Goal: Task Accomplishment & Management: Complete application form

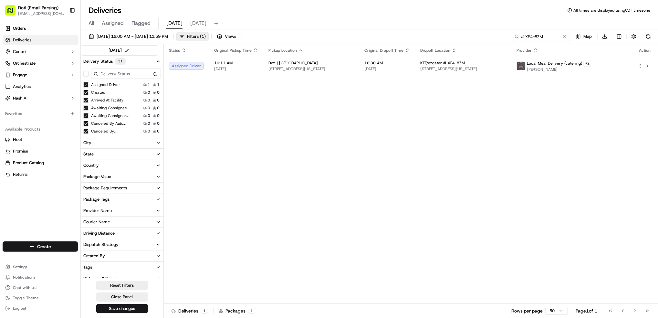
scroll to position [129, 0]
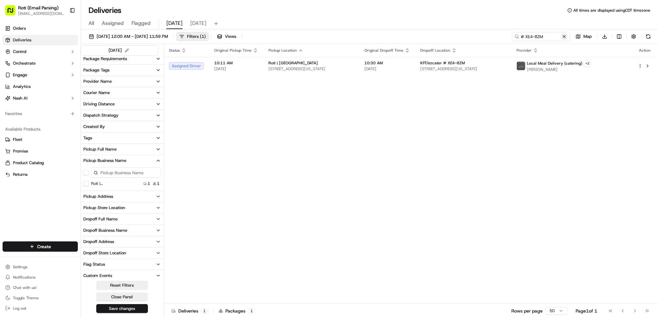
click at [566, 36] on button at bounding box center [564, 36] width 6 height 6
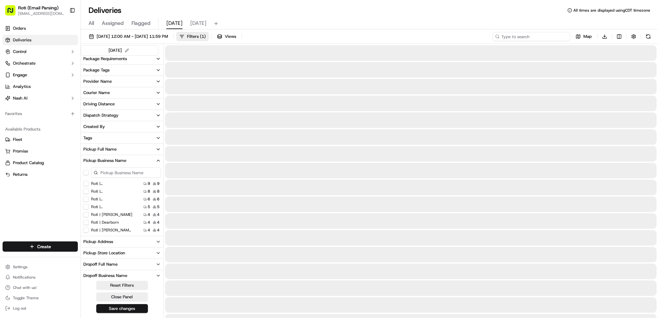
click at [525, 34] on input at bounding box center [532, 36] width 78 height 9
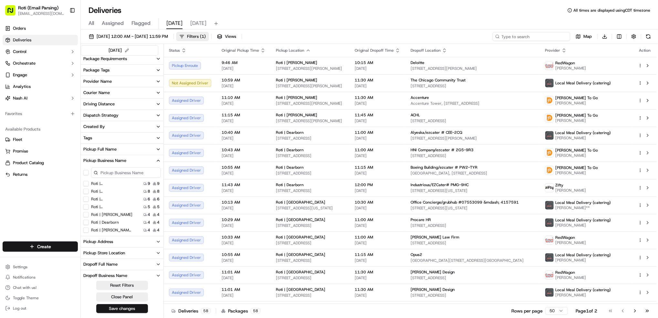
paste input "# 5GQ-4C3"
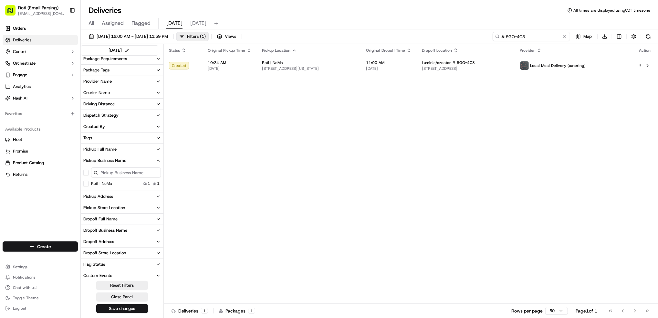
type input "# 5GQ-4C3"
click at [565, 37] on button at bounding box center [564, 36] width 6 height 6
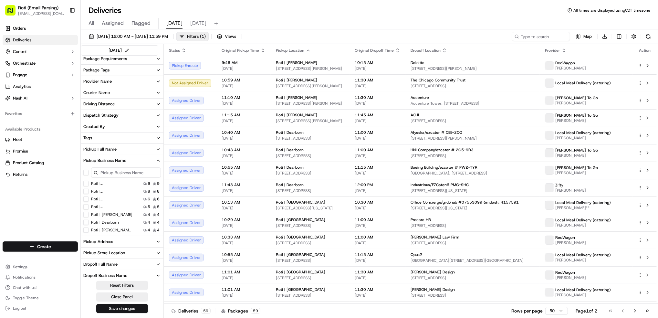
click at [105, 213] on label "Roti | [PERSON_NAME]" at bounding box center [111, 214] width 41 height 5
click at [88, 213] on Adams "Roti | [PERSON_NAME]" at bounding box center [85, 214] width 5 height 5
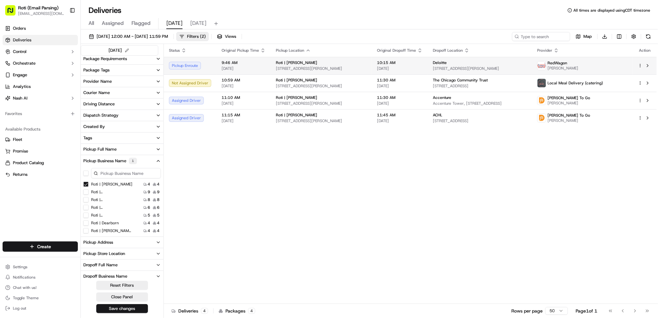
click at [641, 66] on html "Roti (Email Parsing) jnavarro@roti.com Toggle Sidebar Orders Deliveries Control…" at bounding box center [329, 159] width 658 height 318
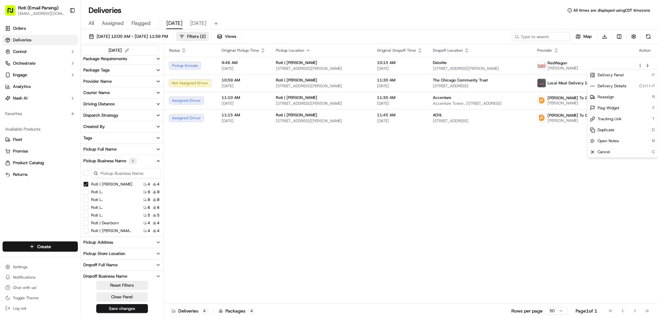
drag, startPoint x: 475, startPoint y: 340, endPoint x: 472, endPoint y: 340, distance: 3.6
drag, startPoint x: 472, startPoint y: 340, endPoint x: 622, endPoint y: 212, distance: 197.2
click at [619, 213] on div "Status Original Pickup Time Pickup Location Original Dropoff Time Dropoff Locat…" at bounding box center [410, 174] width 493 height 260
click at [641, 67] on html "Roti (Email Parsing) jnavarro@roti.com Toggle Sidebar Orders Deliveries Control…" at bounding box center [329, 159] width 658 height 318
click at [615, 149] on div "Cancel C" at bounding box center [622, 151] width 70 height 11
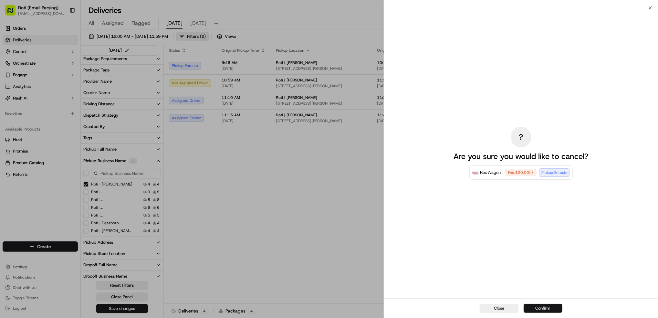
click at [545, 308] on button "Confirm" at bounding box center [543, 308] width 39 height 9
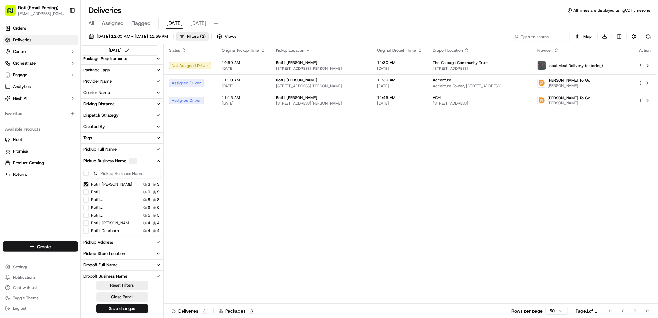
click at [86, 186] on Adams "Roti | [PERSON_NAME]" at bounding box center [85, 184] width 5 height 5
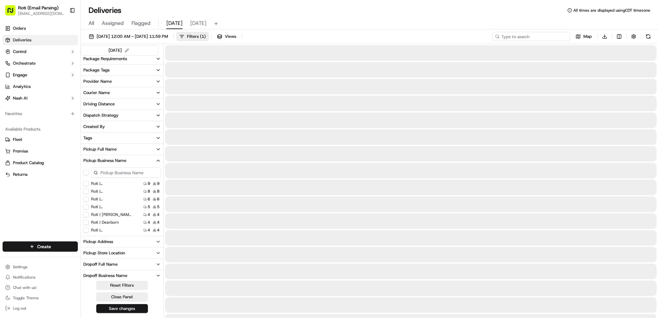
click at [526, 35] on input at bounding box center [532, 36] width 78 height 9
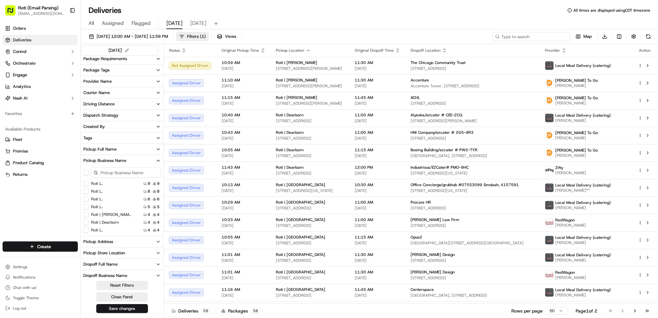
paste input "Pedia trust/ezcater # M9U-Z98"
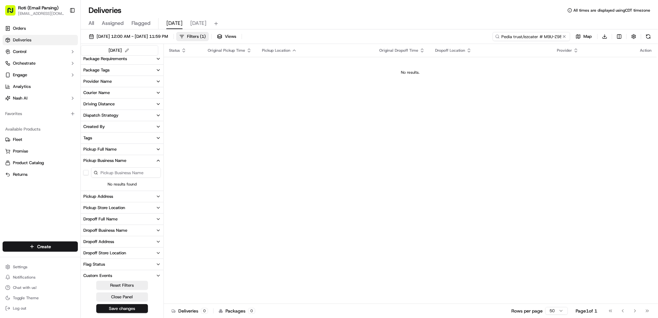
type input "Pedia trust/ezcater # M9U-Z98"
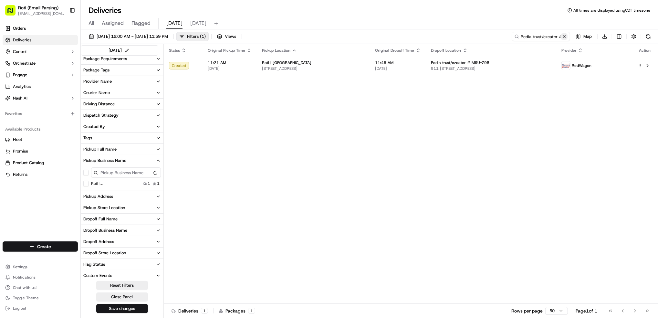
click at [566, 37] on button at bounding box center [564, 36] width 6 height 6
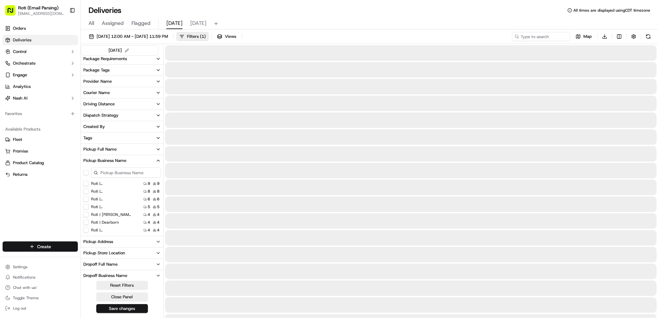
click at [64, 244] on html "Roti (Email Parsing) jnavarro@roti.com Toggle Sidebar Orders Deliveries Control…" at bounding box center [329, 159] width 658 height 318
click at [104, 259] on link "Delivery" at bounding box center [117, 259] width 72 height 12
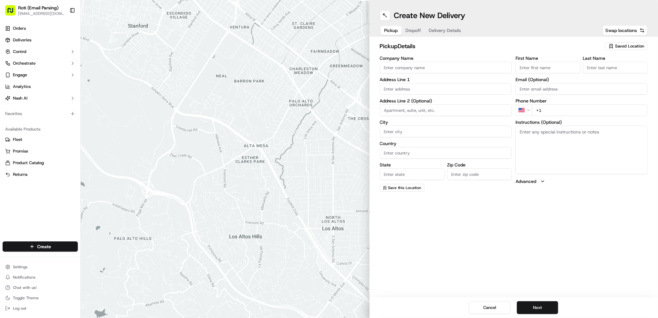
click at [622, 42] on button "Saved Location" at bounding box center [626, 46] width 43 height 9
type input "ada"
click at [616, 73] on div "Roti | [PERSON_NAME]" at bounding box center [611, 71] width 92 height 10
type input "Roti | [PERSON_NAME]"
type input "310 W Adams St"
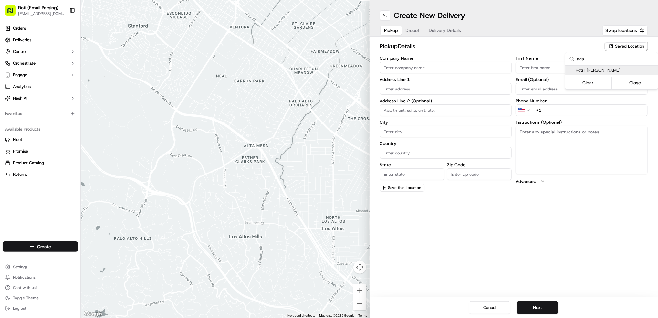
type input "Chicago"
type input "US"
type input "IL"
type input "60606"
type input "+1 312 549 8298"
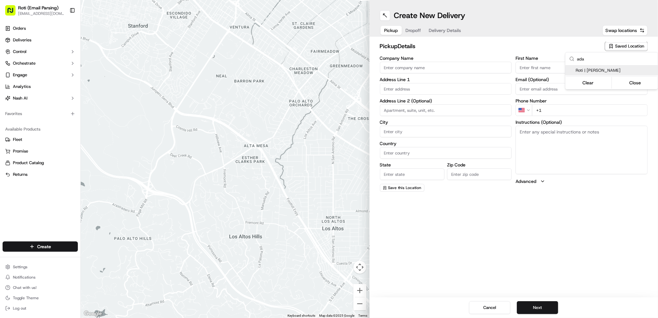
type textarea "If door is locked please call 13125498298 to gain access."
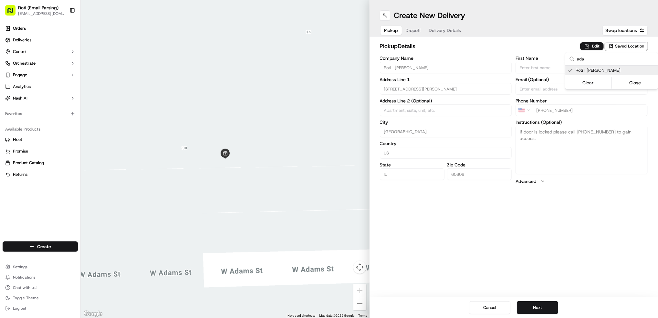
click at [538, 307] on html "Roti (Email Parsing) jnavarro@roti.com Toggle Sidebar Orders Deliveries Control…" at bounding box center [329, 159] width 658 height 318
click at [548, 306] on button "Next" at bounding box center [537, 307] width 41 height 13
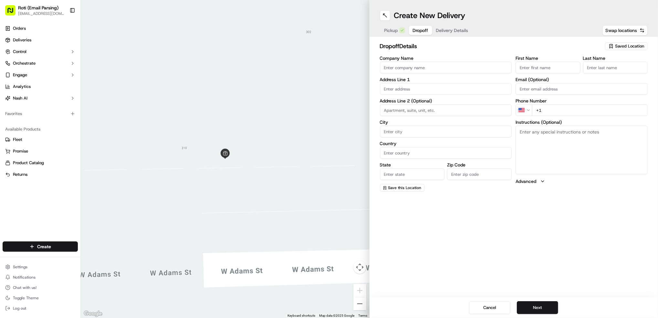
click at [411, 67] on input "Company Name" at bounding box center [446, 68] width 132 height 12
paste input "Deloitte"
type input "Deloitte"
click at [557, 65] on input "First Name" at bounding box center [547, 68] width 65 height 12
paste input "Santosh Nair"
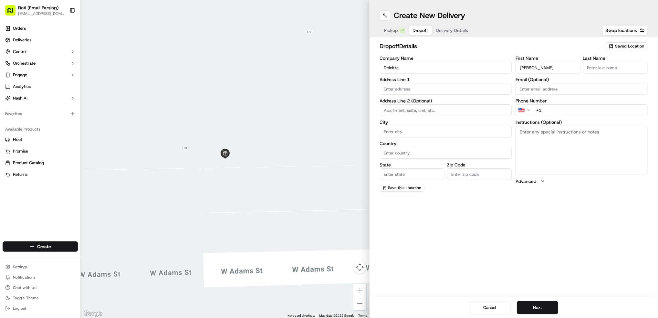
type input "Santosh Nair"
click at [617, 67] on input "Last Name" at bounding box center [615, 68] width 65 height 12
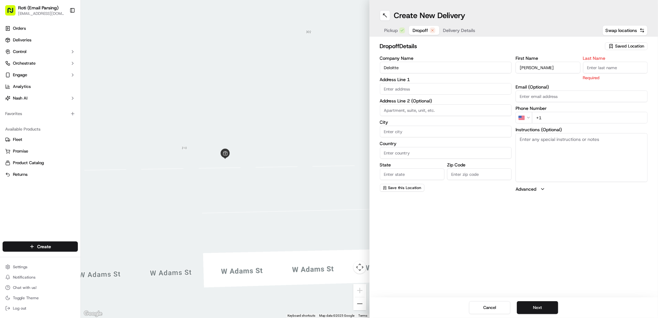
paste input "Santosh Nair"
type input "Santosh Nair"
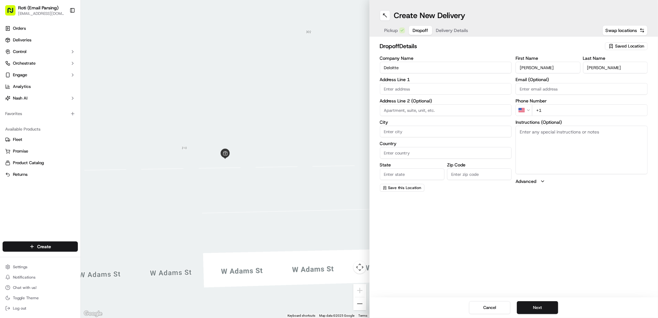
drag, startPoint x: 565, startPoint y: 66, endPoint x: 546, endPoint y: 65, distance: 18.1
click at [547, 65] on input "Santosh Nair" at bounding box center [547, 68] width 65 height 12
click at [541, 66] on input "Santosh Nair" at bounding box center [547, 68] width 65 height 12
drag, startPoint x: 553, startPoint y: 65, endPoint x: 535, endPoint y: 67, distance: 17.6
click at [535, 67] on input "Santosh irNa" at bounding box center [547, 68] width 65 height 12
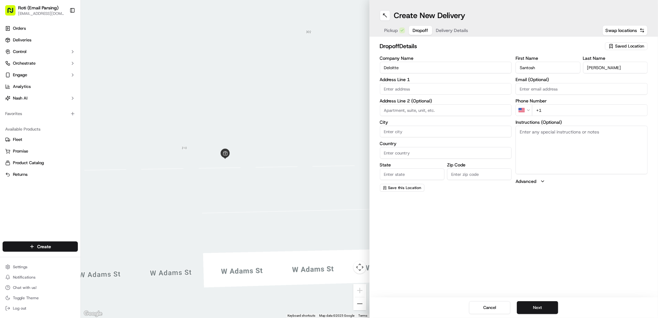
type input "Santosh"
drag, startPoint x: 602, startPoint y: 68, endPoint x: 552, endPoint y: 68, distance: 50.4
click at [552, 68] on div "First Name Santosh Last Name Santosh Nair" at bounding box center [581, 64] width 132 height 17
type input "Nair"
click at [550, 109] on input "+1" at bounding box center [590, 110] width 116 height 12
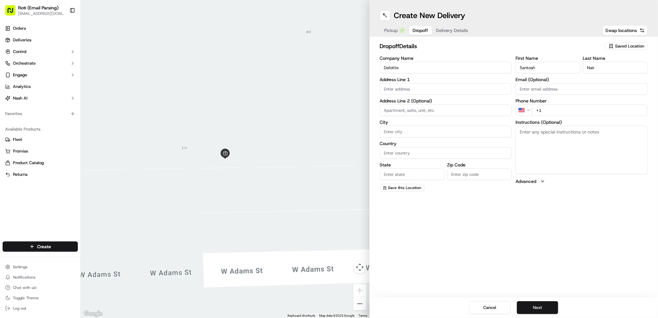
paste input "773 251 2225"
type input "+1 773 251 2225"
click at [390, 90] on input "text" at bounding box center [446, 89] width 132 height 12
paste input "111 South Lower Wacker Service Drive 27 Floor Deloitte Chicago, IL 60606"
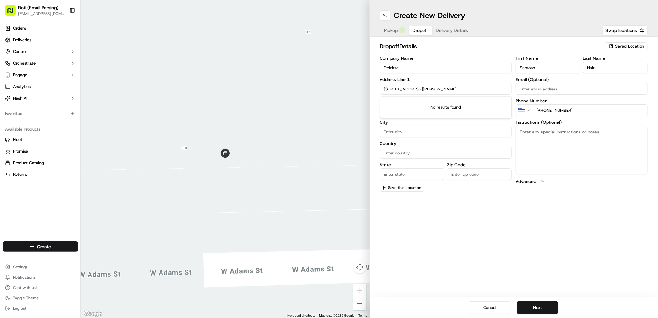
click at [441, 88] on input "111 South Lower Wacker Service Drive 27 Floor Deloitte Chicago, IL 60606" at bounding box center [446, 89] width 132 height 12
drag, startPoint x: 451, startPoint y: 88, endPoint x: 410, endPoint y: 84, distance: 41.8
click at [410, 84] on input "111 South Lower Wacker Service Drive 27 Floor Deloitte Chicago, IL 60606" at bounding box center [446, 89] width 132 height 12
click at [469, 105] on div "111 S Lower Wacker Dr, Chicago, IL 60606" at bounding box center [445, 103] width 129 height 10
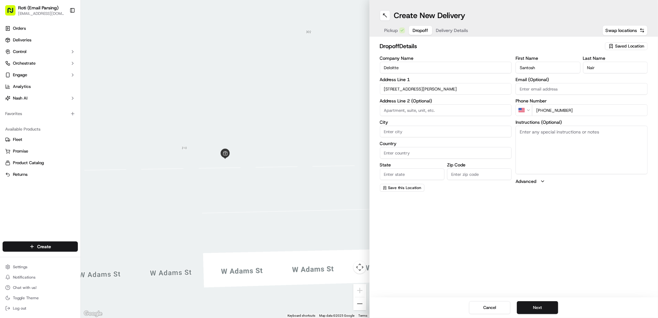
type input "[STREET_ADDRESS][PERSON_NAME]"
type input "Chicago"
type input "United States"
type input "IL"
type input "60606"
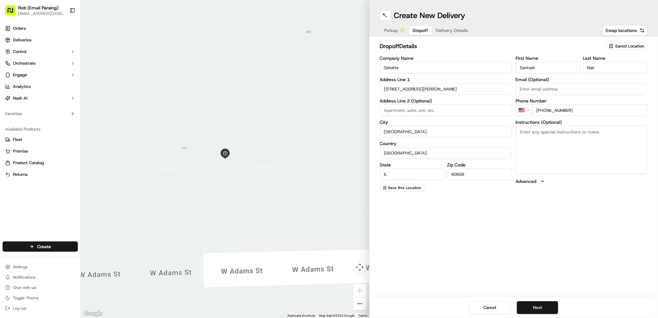
type input "111 South Lower Wacker Drive"
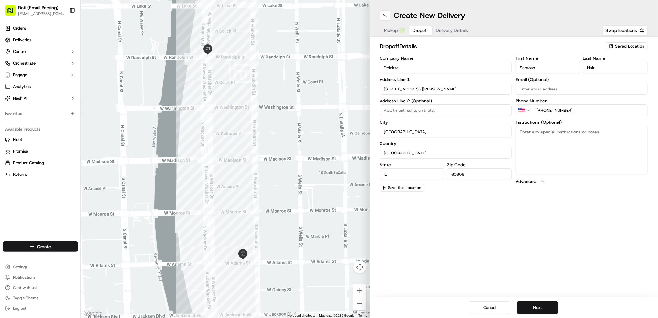
click at [546, 305] on button "Next" at bounding box center [537, 307] width 41 height 13
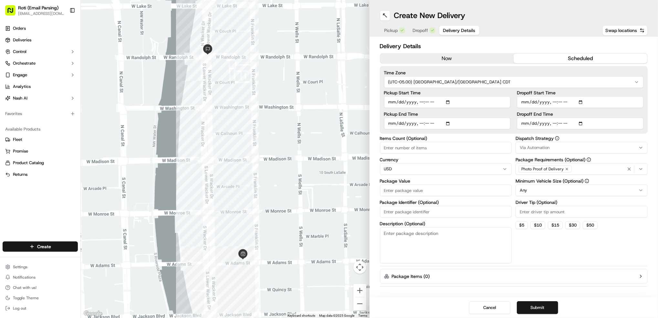
click at [572, 54] on button "scheduled" at bounding box center [581, 59] width 134 height 10
click at [584, 102] on input "Dropoff Start Time" at bounding box center [580, 102] width 127 height 12
type input "2025-09-18T10:00"
click at [652, 97] on div "Delivery Details now scheduled Time Zone (UTC-05.00) America/Chicago CDT Pickup…" at bounding box center [513, 166] width 289 height 261
click at [582, 122] on input "Dropoff End Time" at bounding box center [580, 124] width 127 height 12
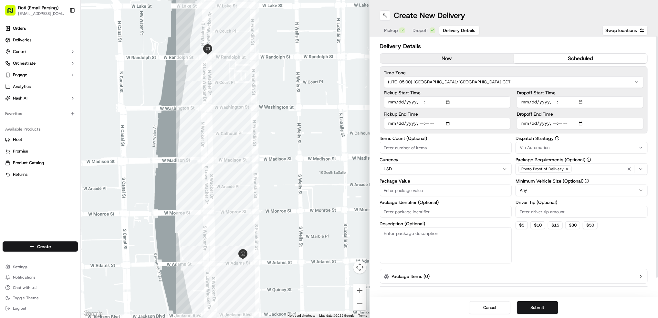
type input "2025-09-18T10:16"
click at [644, 150] on button "Via Automation" at bounding box center [581, 148] width 132 height 12
click at [651, 150] on html "Roti (Email Parsing) jnavarro@roti.com Toggle Sidebar Orders Deliveries Control…" at bounding box center [329, 159] width 658 height 318
click at [533, 192] on html "Roti (Email Parsing) jnavarro@roti.com Toggle Sidebar Orders Deliveries Control…" at bounding box center [329, 159] width 658 height 318
click at [406, 210] on input "Package Identifier (Optional)" at bounding box center [446, 212] width 132 height 12
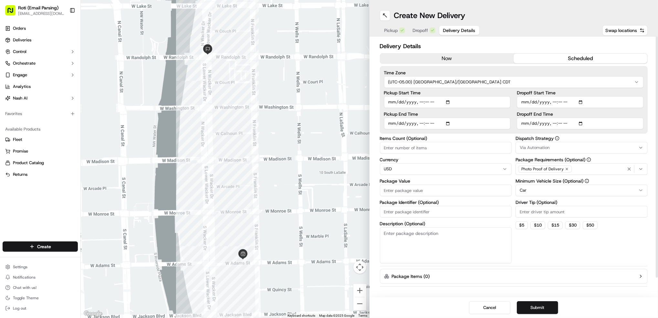
paste input "Deloitte"
type input "Deloitte 9/18"
click at [389, 192] on input "Package Value" at bounding box center [446, 190] width 132 height 12
type input "340"
click at [535, 305] on button "Submit" at bounding box center [537, 307] width 41 height 13
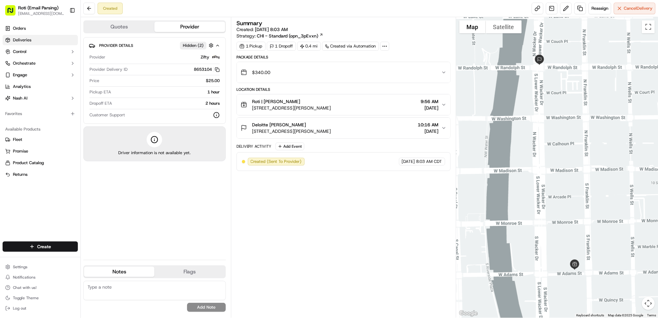
click at [37, 44] on link "Deliveries" at bounding box center [40, 40] width 75 height 10
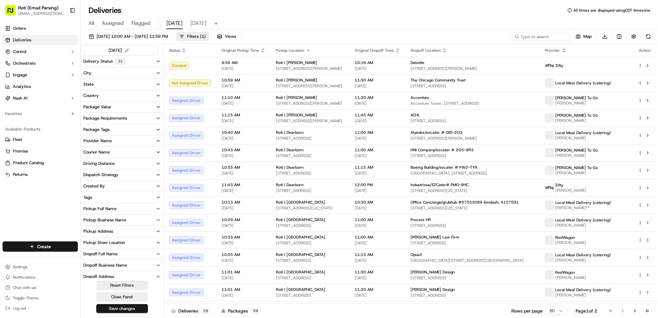
scroll to position [43, 0]
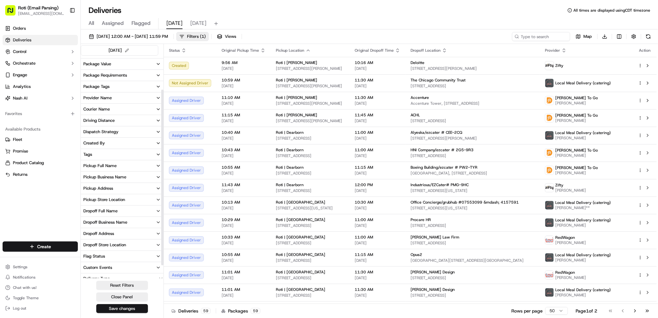
click at [109, 219] on button "Dropoff Business Name" at bounding box center [122, 222] width 83 height 11
click at [114, 178] on div "Pickup Business Name" at bounding box center [104, 177] width 43 height 6
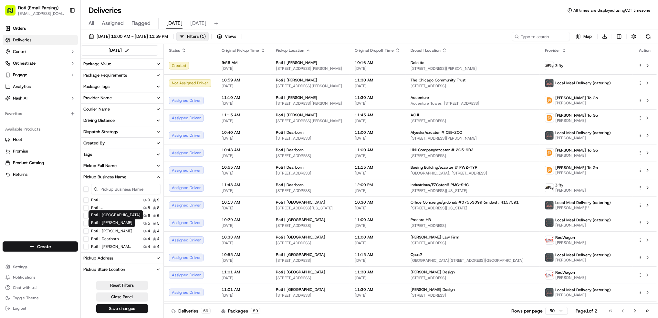
click at [105, 229] on label "Roti | [PERSON_NAME]" at bounding box center [111, 230] width 41 height 5
click at [88, 229] on Adams "Roti | [PERSON_NAME]" at bounding box center [85, 230] width 5 height 5
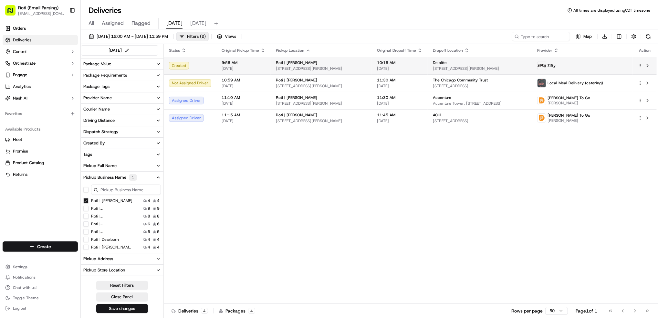
click at [639, 63] on html "Roti (Email Parsing) jnavarro@roti.com Toggle Sidebar Orders Deliveries Control…" at bounding box center [329, 159] width 658 height 318
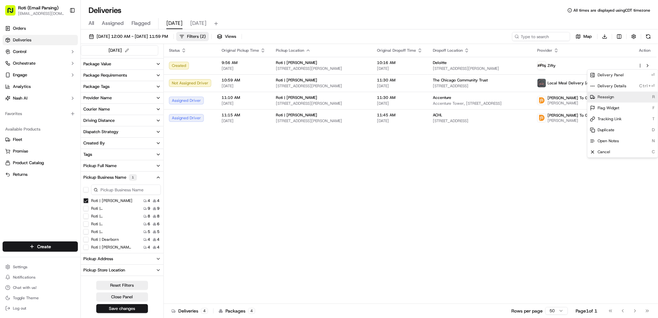
click at [627, 96] on div "Reassign R" at bounding box center [622, 96] width 70 height 11
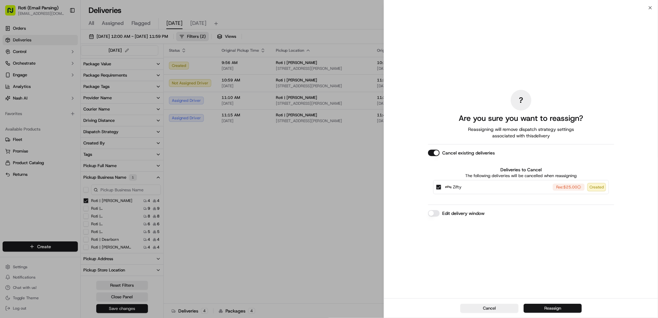
click at [562, 307] on button "Reassign" at bounding box center [553, 308] width 58 height 9
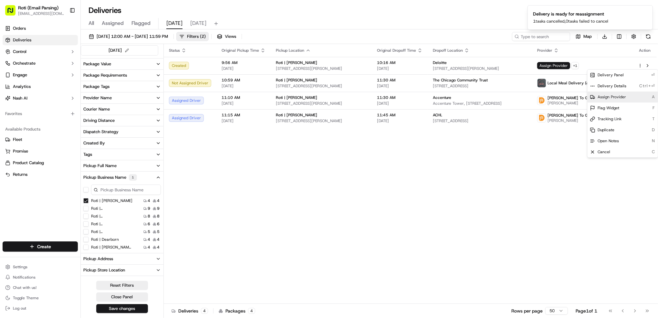
click at [612, 94] on span "Assign Provider" at bounding box center [612, 96] width 28 height 5
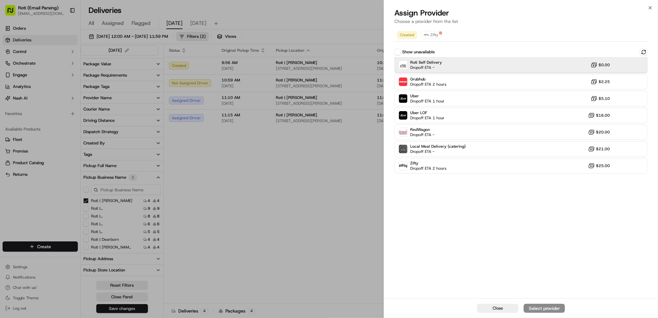
click at [465, 65] on div "Roti Self Delivery Dropoff ETA - $0.00" at bounding box center [520, 65] width 253 height 16
click at [552, 306] on div "Assign Provider" at bounding box center [544, 308] width 32 height 6
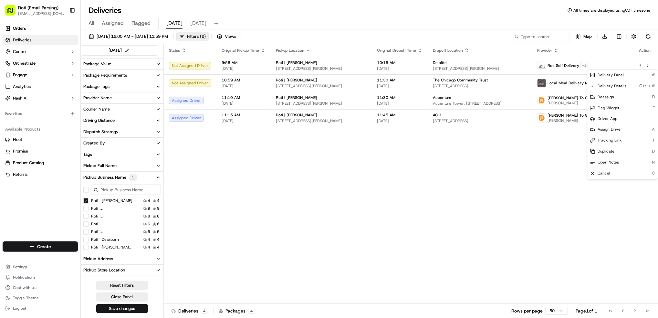
click at [84, 202] on Adams "Roti | [PERSON_NAME]" at bounding box center [85, 200] width 5 height 5
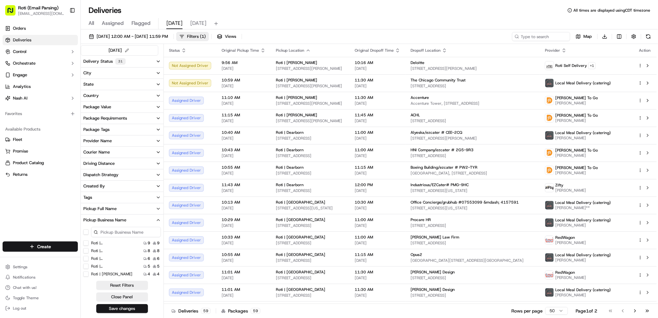
click at [152, 63] on button "Delivery Status 31" at bounding box center [122, 62] width 83 height 12
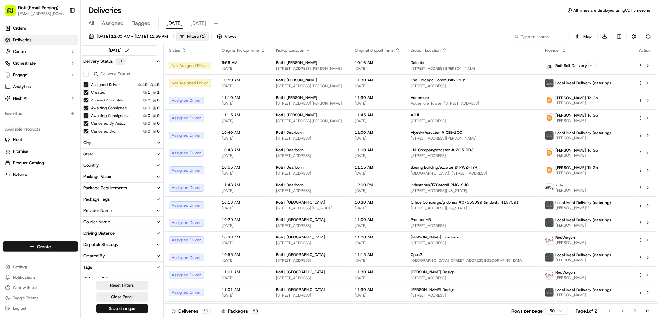
click at [86, 74] on button "button" at bounding box center [85, 73] width 5 height 5
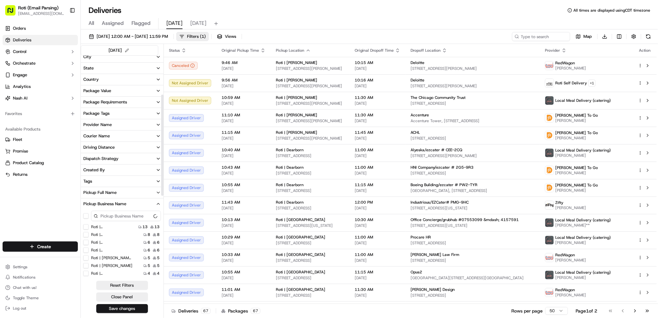
scroll to position [172, 0]
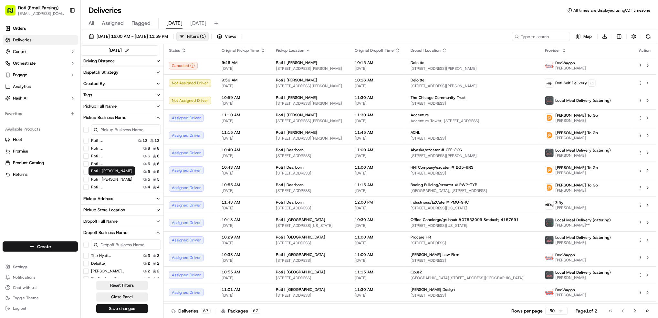
click at [108, 179] on label "Roti | [PERSON_NAME]" at bounding box center [111, 179] width 41 height 5
click at [88, 179] on Adams "Roti | [PERSON_NAME]" at bounding box center [85, 179] width 5 height 5
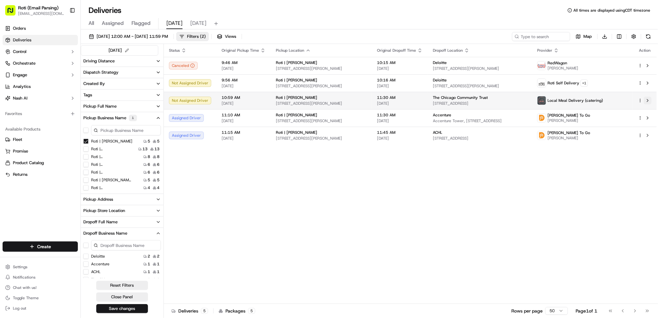
click at [649, 98] on button at bounding box center [648, 101] width 8 height 8
click at [84, 142] on Adams "Roti | [PERSON_NAME]" at bounding box center [85, 141] width 5 height 5
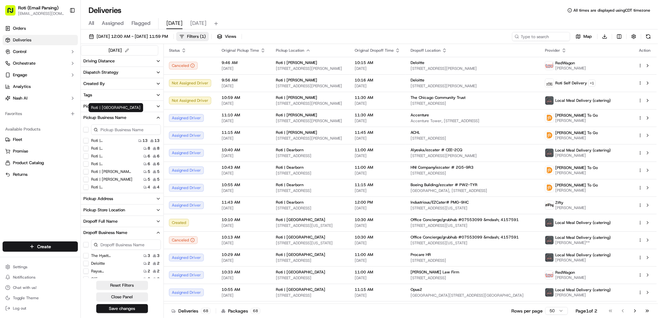
scroll to position [71, 0]
click at [85, 162] on Street "Roti | [GEOGRAPHIC_DATA]" at bounding box center [85, 162] width 5 height 5
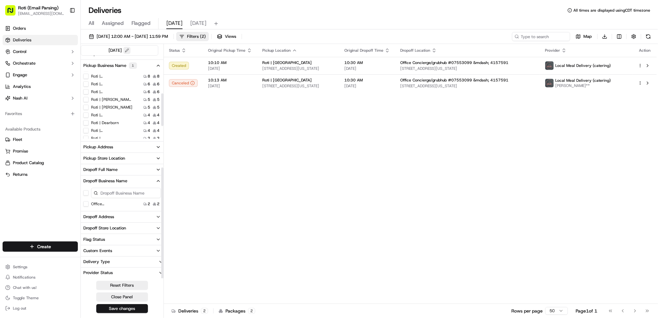
scroll to position [28, 0]
click at [114, 132] on label "Roti | [GEOGRAPHIC_DATA]" at bounding box center [111, 130] width 41 height 5
click at [88, 132] on Brook "Roti | [GEOGRAPHIC_DATA]" at bounding box center [85, 130] width 5 height 5
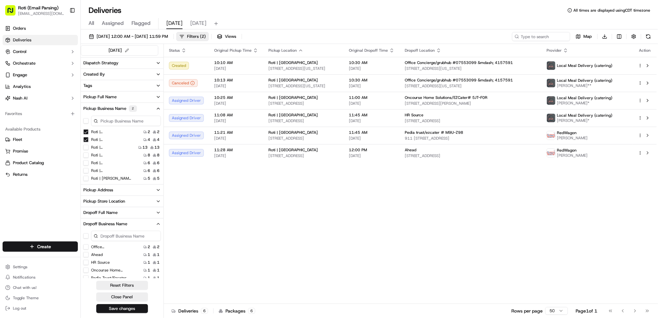
click at [87, 131] on Street "Roti | [GEOGRAPHIC_DATA]" at bounding box center [85, 131] width 5 height 5
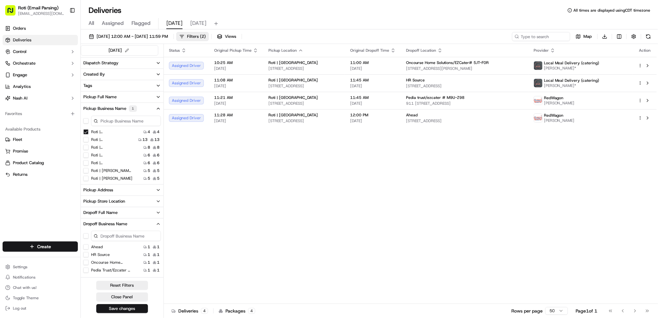
click at [620, 185] on div "Status Original Pickup Time Pickup Location Original Dropoff Time Dropoff Locat…" at bounding box center [410, 174] width 493 height 260
click at [61, 247] on html "Roti (Email Parsing) jnavarro@roti.com Toggle Sidebar Orders Deliveries Control…" at bounding box center [329, 159] width 658 height 318
click at [117, 258] on link "Delivery" at bounding box center [117, 259] width 72 height 12
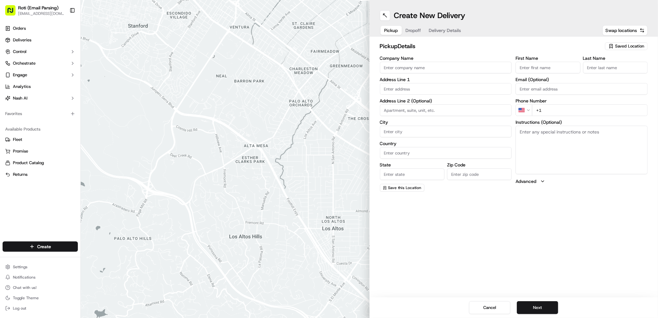
click at [617, 43] on span "Saved Location" at bounding box center [629, 46] width 29 height 6
type input "OAK"
click at [607, 73] on div "Roti | [GEOGRAPHIC_DATA]" at bounding box center [611, 71] width 92 height 10
type input "Roti | [GEOGRAPHIC_DATA]"
type input "2109 Clearwater Dr"
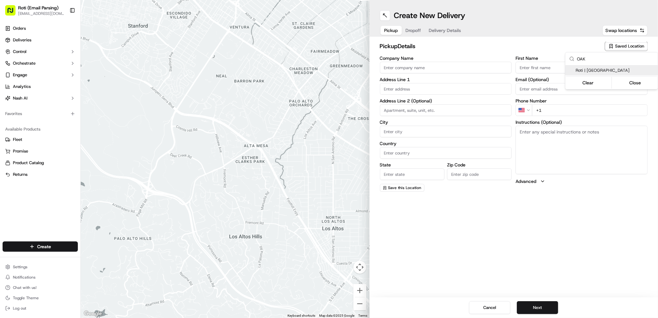
type input "Oak Brook"
type input "US"
type input "IL"
type input "60523"
type input "Manager"
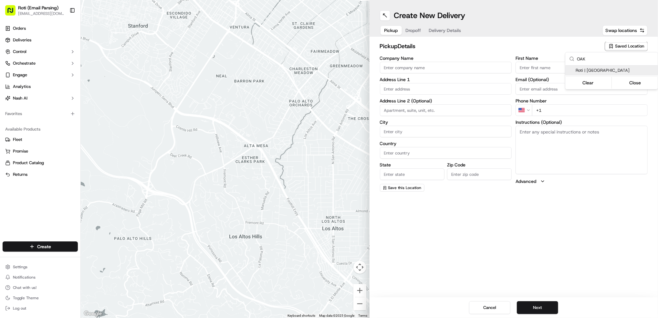
type input "Manager"
type input "+1 630 286 6437"
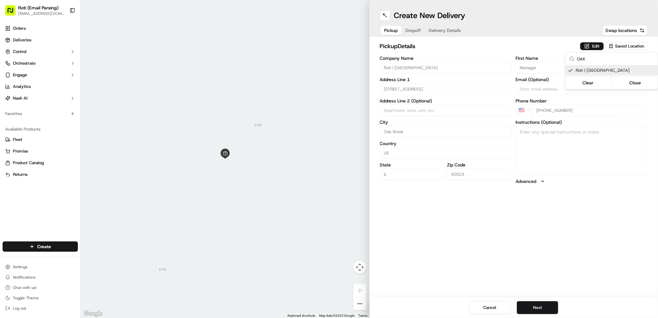
click at [534, 312] on html "Roti (Email Parsing) jnavarro@roti.com Toggle Sidebar Orders Deliveries Control…" at bounding box center [329, 159] width 658 height 318
click at [535, 307] on button "Next" at bounding box center [537, 307] width 41 height 13
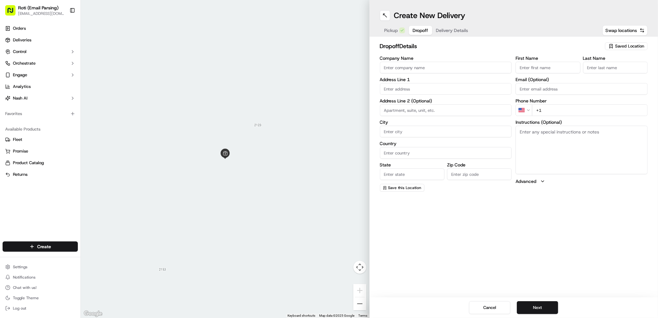
click at [400, 66] on input "Company Name" at bounding box center [446, 68] width 132 height 12
paste input "ILCHF"
type input "ILCHF"
click at [539, 63] on input "First Name" at bounding box center [547, 68] width 65 height 12
paste input "Nedranae Hunt"
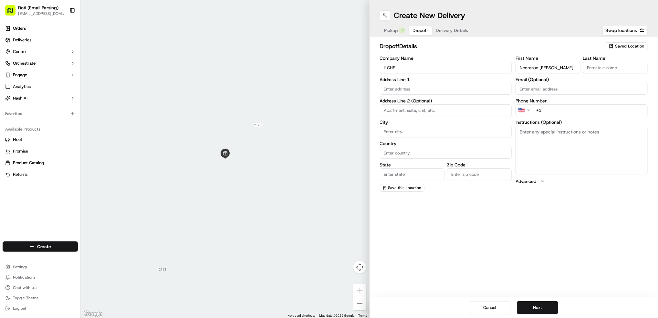
type input "Nedranae Hunt"
click at [638, 65] on input "Last Name" at bounding box center [615, 68] width 65 height 12
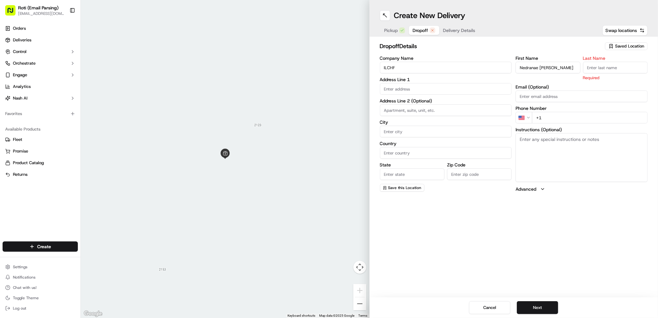
paste input "Nedranae Hunt"
type input "Nedranae Hunt"
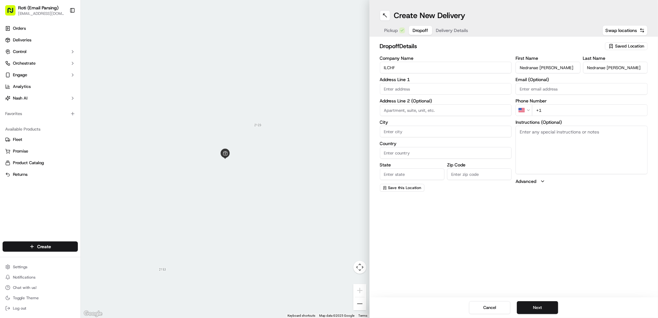
drag, startPoint x: 566, startPoint y: 66, endPoint x: 540, endPoint y: 66, distance: 26.2
click at [540, 66] on input "Nedranae Hunt" at bounding box center [547, 68] width 65 height 12
type input "Nedranae"
drag, startPoint x: 606, startPoint y: 67, endPoint x: 524, endPoint y: 72, distance: 82.2
click at [534, 71] on div "First Name Nedranae Last Name Nedranae Hunt" at bounding box center [581, 64] width 132 height 17
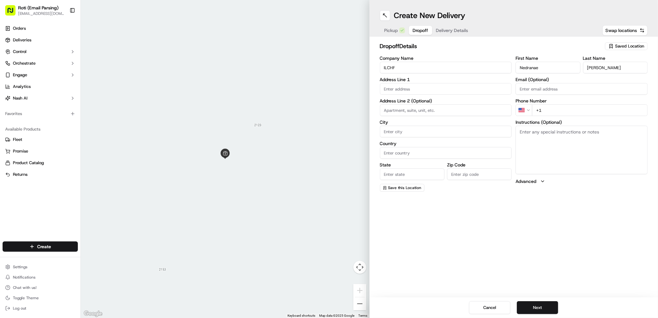
type input "Hunt"
click at [565, 116] on div "First Name Nedranae Last Name Hunt Email (Optional) Phone Number US +1 Instruct…" at bounding box center [581, 124] width 132 height 136
click at [562, 108] on input "+1" at bounding box center [590, 110] width 116 height 12
paste input "773 606 0884"
type input "+1 773 606 0884"
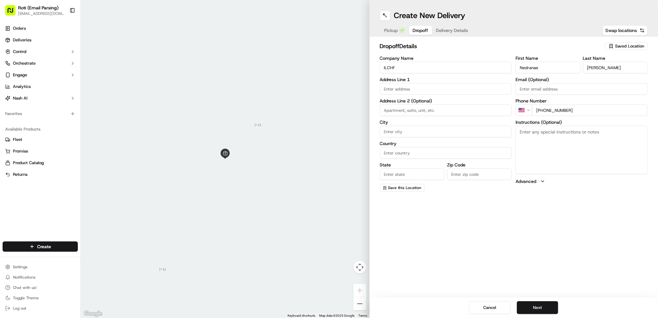
click at [561, 146] on textarea "Instructions (Optional)" at bounding box center [581, 150] width 132 height 48
paste textarea "Call upon arrival- take elevator to lower lever and place food outside conferen…"
type textarea "Call upon arrival- take elevator to lower lever and place food outside conferen…"
click at [438, 87] on input "text" at bounding box center [446, 89] width 132 height 12
paste input "1200 Jorie Boulevard suite 301 Oak Brook, IL 60523"
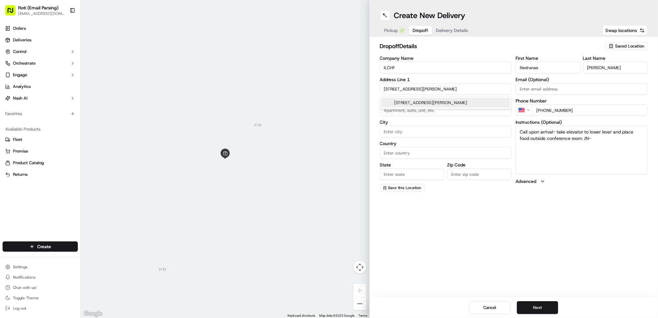
click at [444, 104] on div "1200 Jorie Boulevard suite 301, Oak Brook, IL 60523" at bounding box center [445, 103] width 129 height 10
type input "[STREET_ADDRESS][PERSON_NAME]"
type input "# 301"
type input "Oak Brook"
type input "United States"
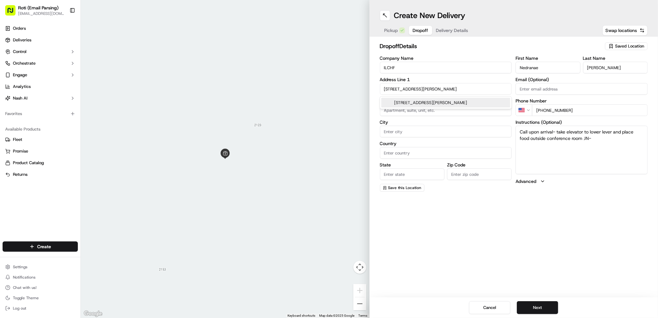
type input "IL"
type input "60523"
type input "1200 Jorie Boulevard"
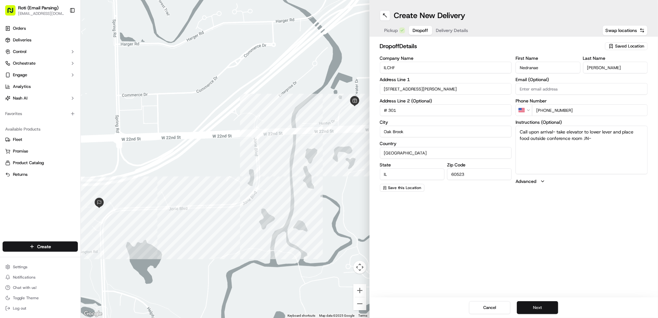
click at [536, 307] on button "Next" at bounding box center [537, 307] width 41 height 13
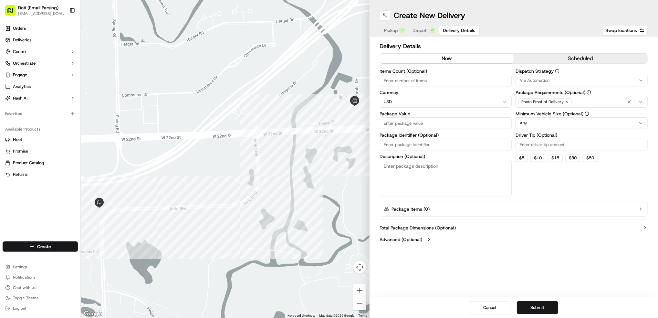
click at [553, 56] on button "scheduled" at bounding box center [581, 59] width 134 height 10
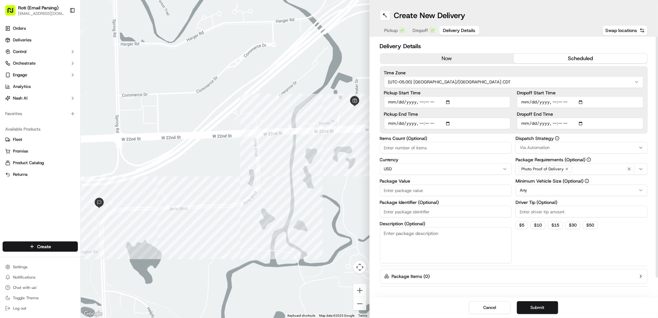
click at [583, 102] on input "Dropoff Start Time" at bounding box center [580, 102] width 127 height 12
type input "2025-09-18T11:30"
drag, startPoint x: 651, startPoint y: 104, endPoint x: 636, endPoint y: 104, distance: 15.8
click at [651, 104] on div "Delivery Details now scheduled Time Zone (UTC-05.00) America/Chicago CDT Pickup…" at bounding box center [513, 166] width 289 height 261
click at [585, 124] on input "Dropoff End Time" at bounding box center [580, 124] width 127 height 12
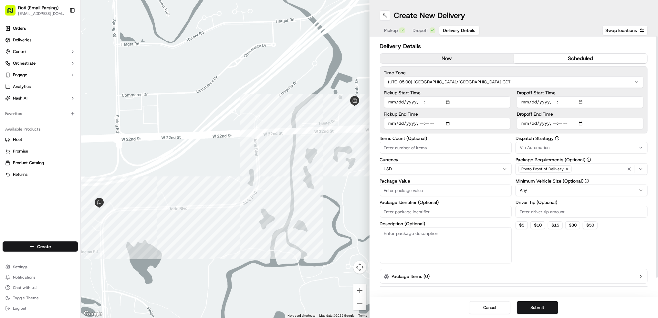
click at [582, 123] on input "Dropoff End Time" at bounding box center [580, 124] width 127 height 12
type input "2025-09-18T11:45"
click at [658, 148] on div at bounding box center [657, 156] width 2 height 241
click at [540, 148] on span "Via Automation" at bounding box center [535, 147] width 30 height 6
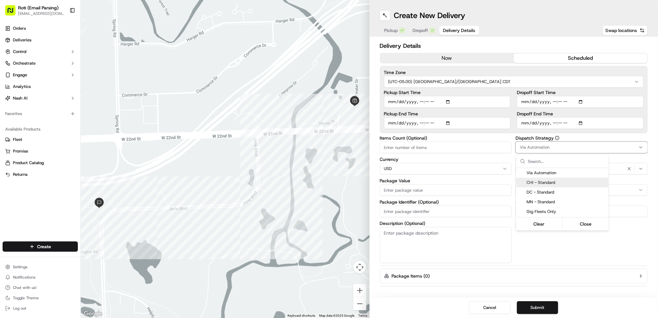
click at [558, 182] on span "CHI - Standard" at bounding box center [565, 183] width 79 height 6
click at [637, 185] on html "Roti (Email Parsing) jnavarro@roti.com Toggle Sidebar Orders Deliveries Control…" at bounding box center [329, 159] width 658 height 318
click at [634, 191] on html "Roti (Email Parsing) jnavarro@roti.com Toggle Sidebar Orders Deliveries Control…" at bounding box center [329, 159] width 658 height 318
click at [534, 212] on input "Driver Tip (Optional)" at bounding box center [581, 211] width 132 height 12
type input "51.31"
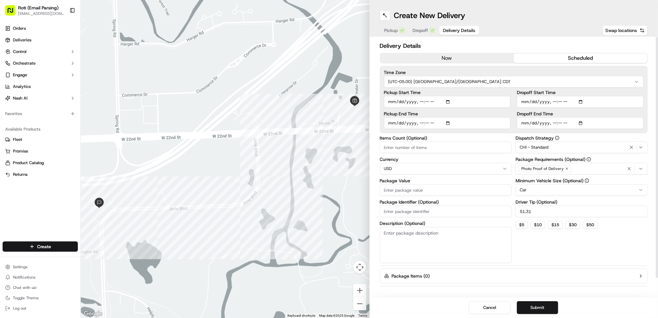
drag, startPoint x: 420, startPoint y: 215, endPoint x: 419, endPoint y: 209, distance: 6.8
click at [420, 214] on input "Package Identifier (Optional)" at bounding box center [446, 211] width 132 height 12
paste input "ILCHF"
type input "ILCHF 9/18"
click at [397, 186] on input "Package Value" at bounding box center [446, 190] width 132 height 12
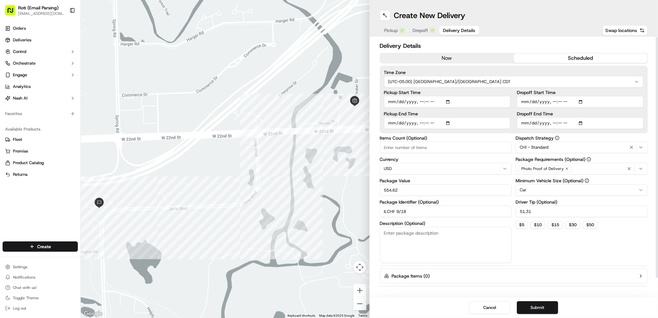
type input "554.62"
click at [398, 148] on input "Items Count (Optional)" at bounding box center [446, 147] width 132 height 12
type input "4"
click at [542, 310] on button "Submit" at bounding box center [537, 307] width 41 height 13
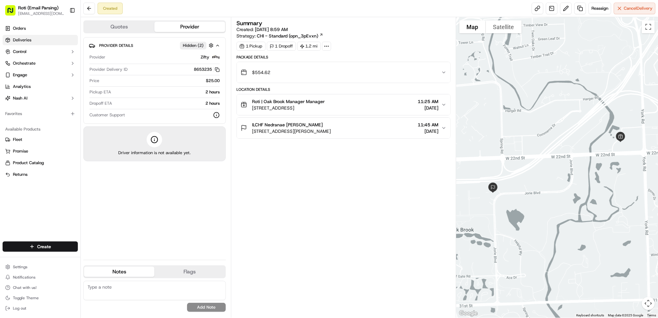
click at [27, 36] on link "Deliveries" at bounding box center [40, 40] width 75 height 10
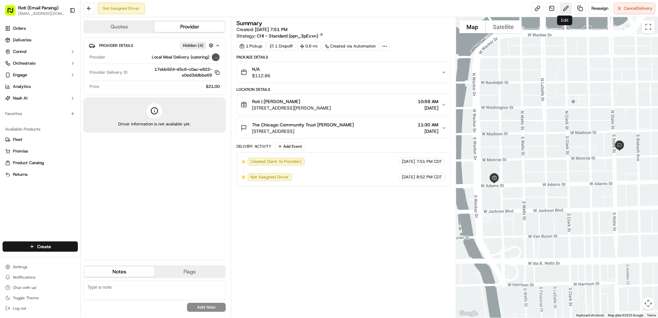
click at [563, 6] on button at bounding box center [566, 9] width 12 height 12
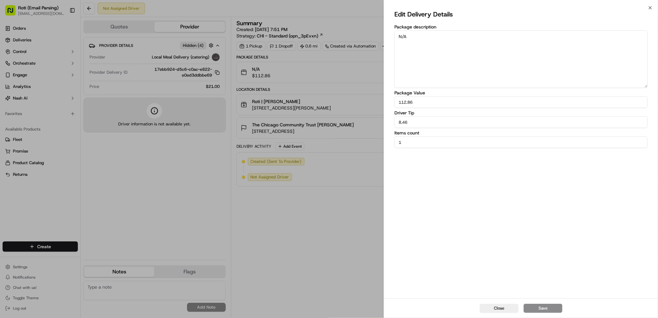
drag, startPoint x: 429, startPoint y: 105, endPoint x: 225, endPoint y: 59, distance: 208.8
click at [369, 88] on body "Roti (Email Parsing) jnavarro@roti.com Toggle Sidebar Orders Deliveries Control…" at bounding box center [329, 159] width 658 height 318
type input "375.84"
click at [553, 306] on button "Save" at bounding box center [543, 308] width 39 height 9
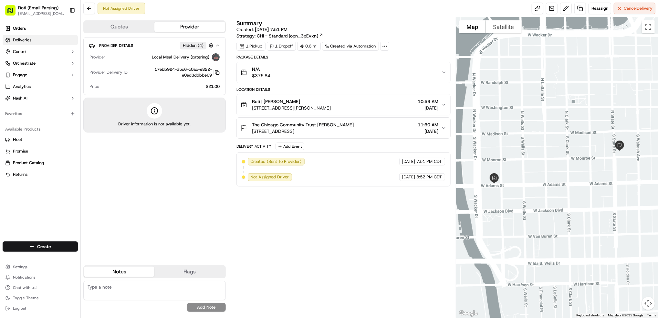
click at [33, 41] on link "Deliveries" at bounding box center [40, 40] width 75 height 10
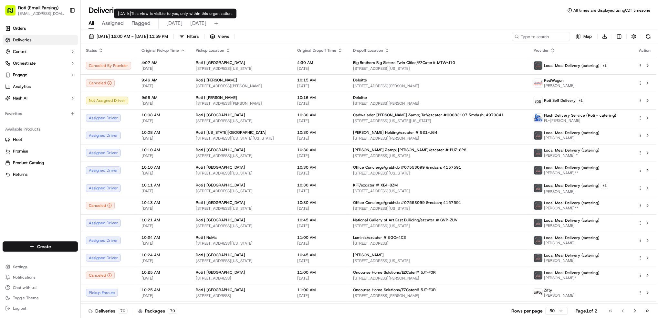
click at [173, 26] on span "[DATE]" at bounding box center [174, 23] width 16 height 8
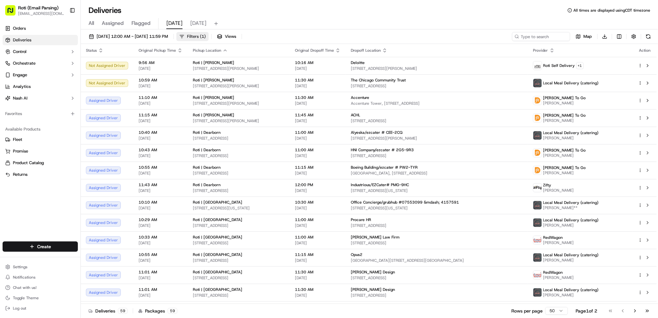
click at [206, 35] on span "Filters ( 1 )" at bounding box center [196, 37] width 19 height 6
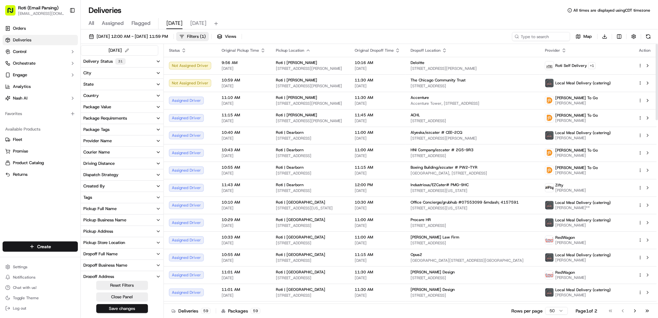
click at [118, 221] on div "Pickup Business Name" at bounding box center [104, 220] width 43 height 6
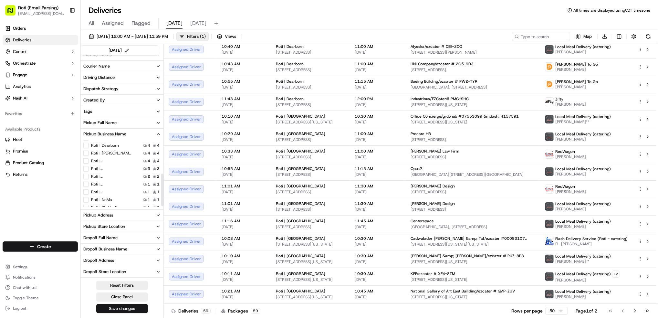
scroll to position [71, 0]
click at [120, 180] on label "Roti | [GEOGRAPHIC_DATA]" at bounding box center [111, 179] width 41 height 5
click at [88, 180] on Park "Roti | [GEOGRAPHIC_DATA]" at bounding box center [85, 179] width 5 height 5
